Goal: Information Seeking & Learning: Learn about a topic

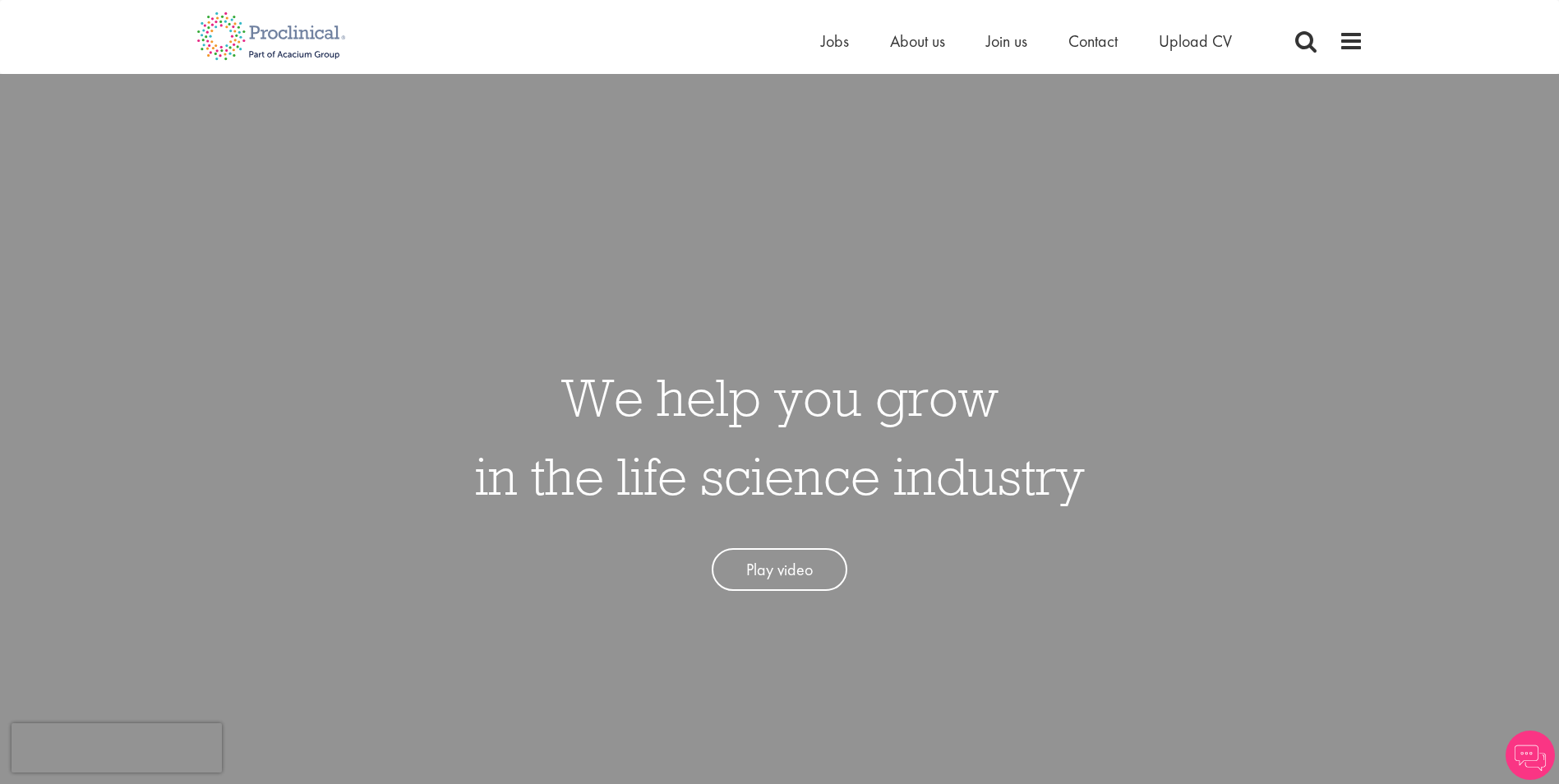
click at [817, 38] on div "Home Jobs About us Join us Contact Upload CV" at bounding box center [773, 31] width 1179 height 61
click at [823, 38] on span "Jobs" at bounding box center [834, 41] width 28 height 21
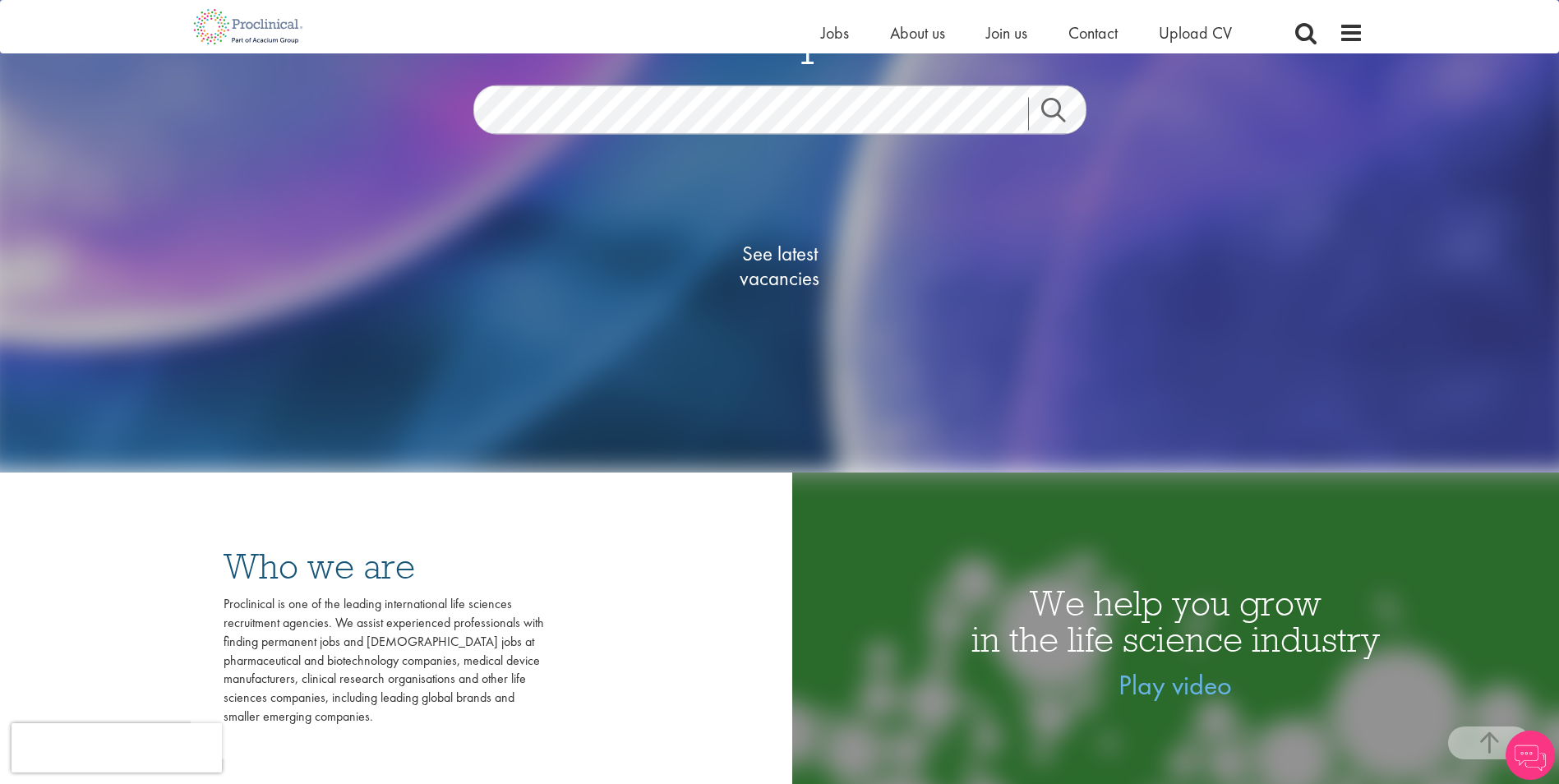
scroll to position [329, 0]
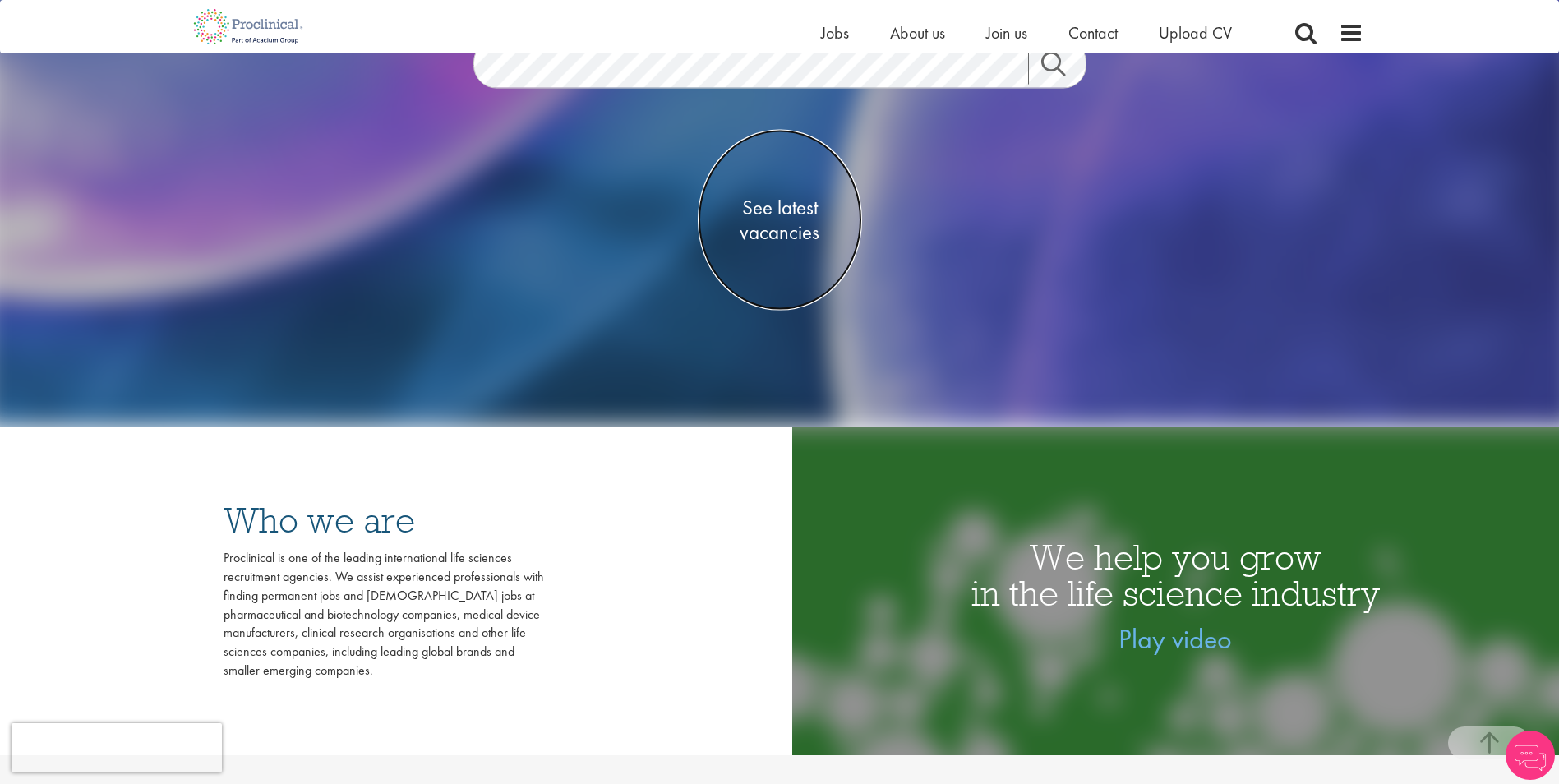
click at [794, 230] on span "See latest vacancies" at bounding box center [779, 219] width 165 height 49
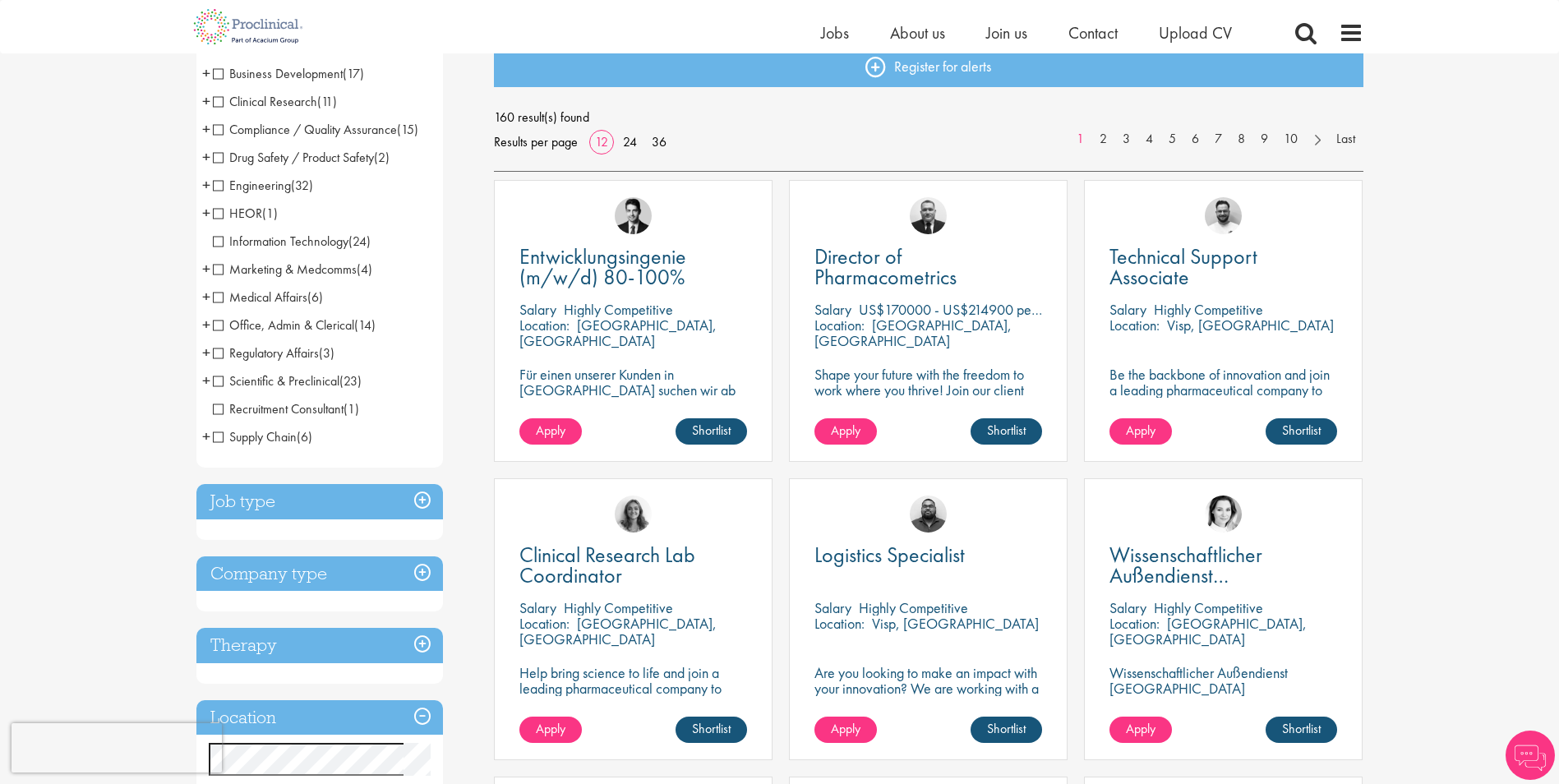
scroll to position [164, 0]
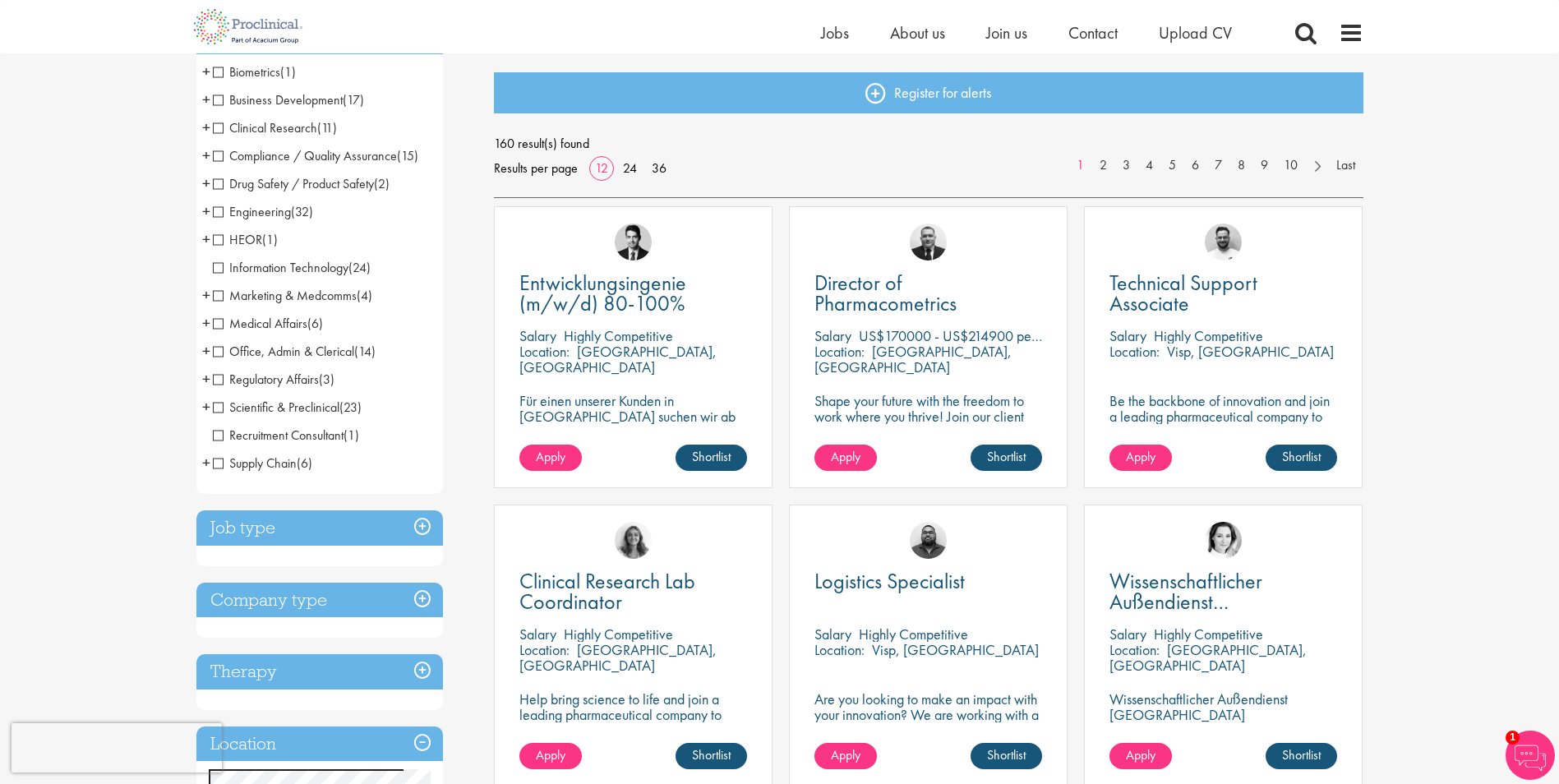
click at [269, 92] on span "Business Development" at bounding box center [278, 100] width 130 height 17
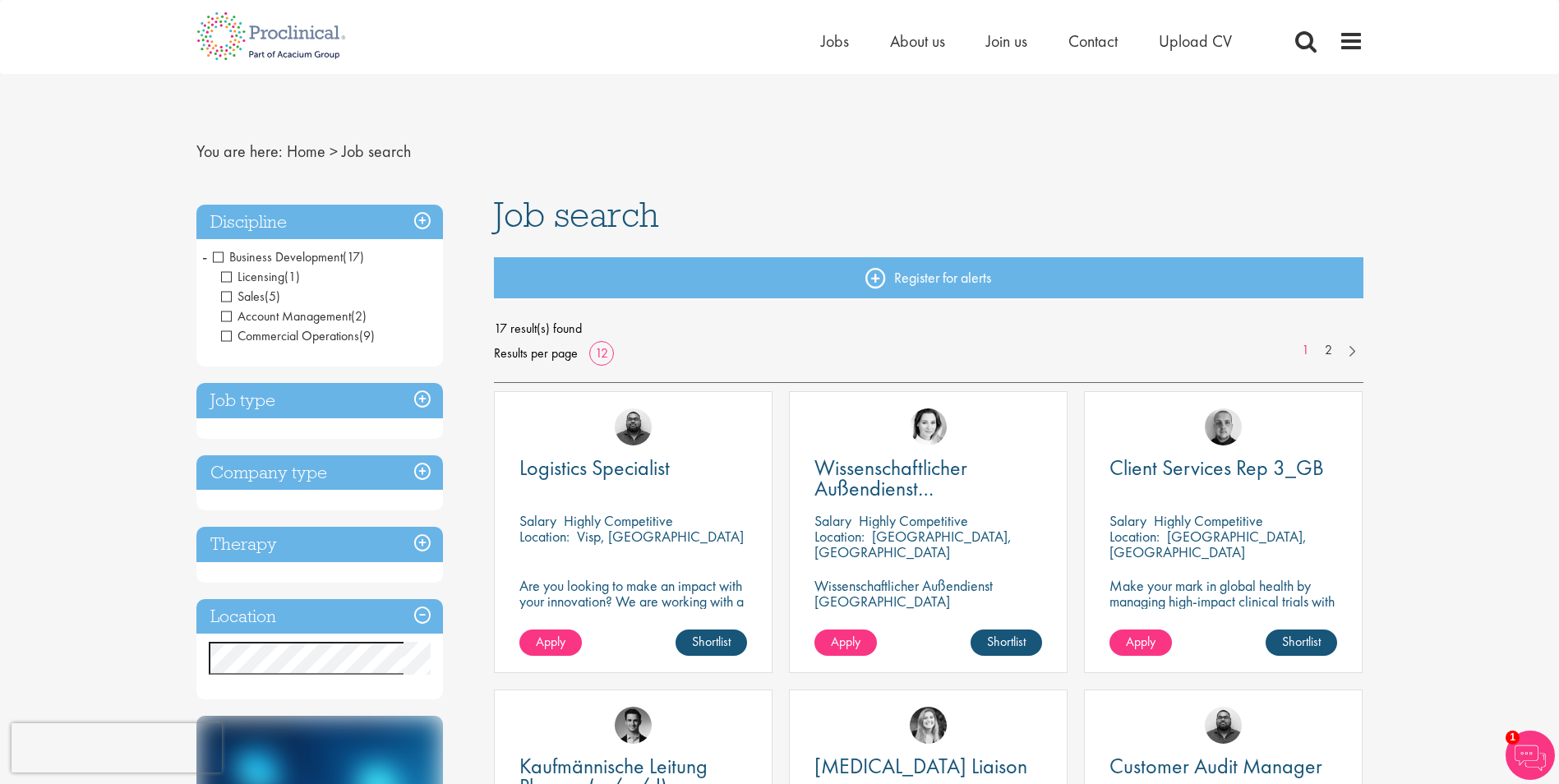
click at [423, 395] on h3 "Job type" at bounding box center [319, 400] width 246 height 35
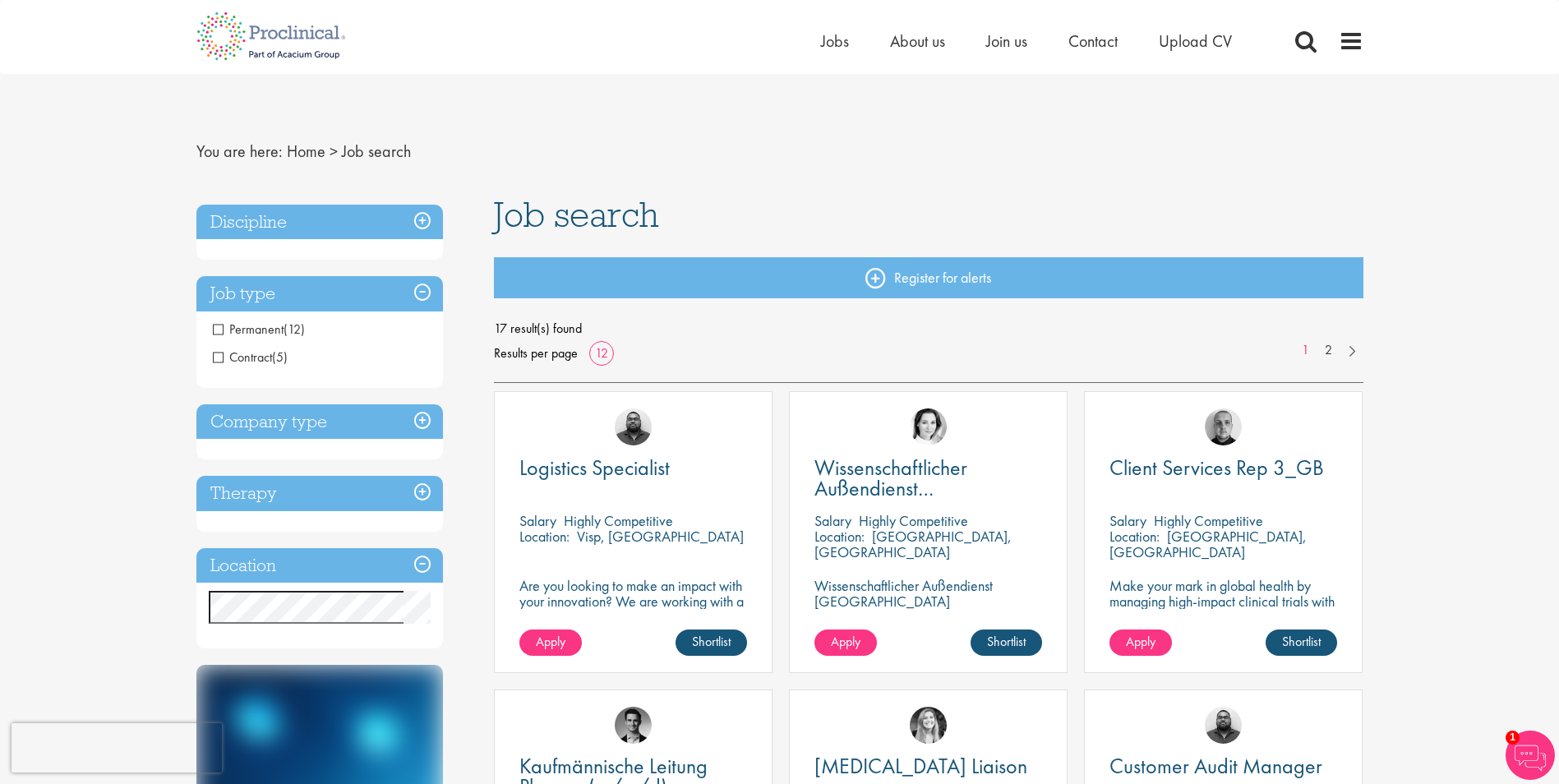
click at [249, 325] on span "Permanent" at bounding box center [248, 329] width 71 height 17
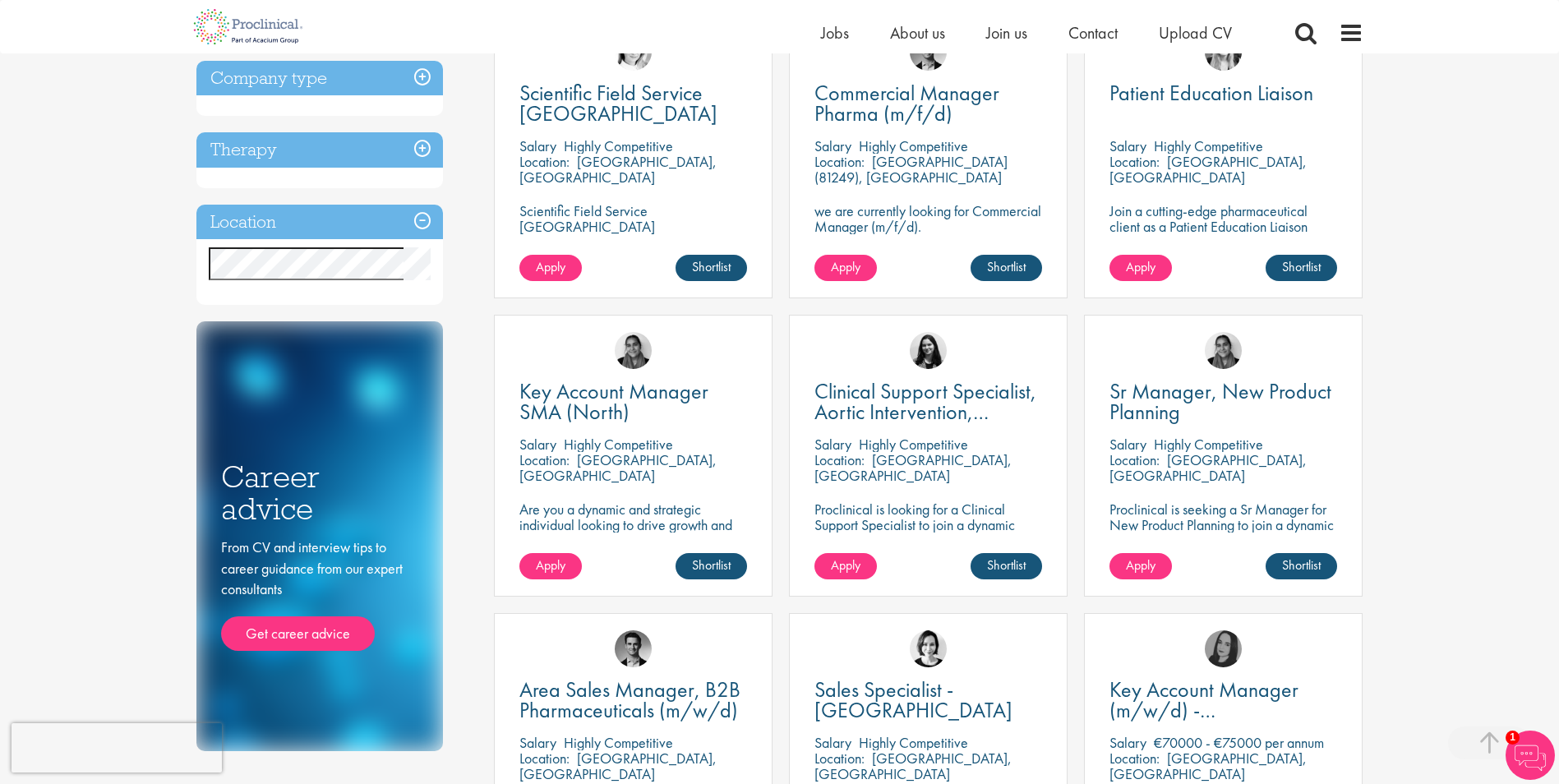
scroll to position [82, 0]
